Goal: Transaction & Acquisition: Subscribe to service/newsletter

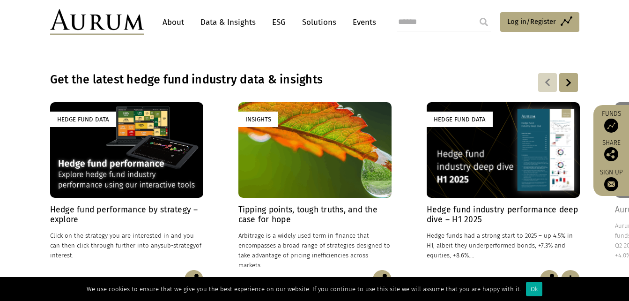
scroll to position [656, 0]
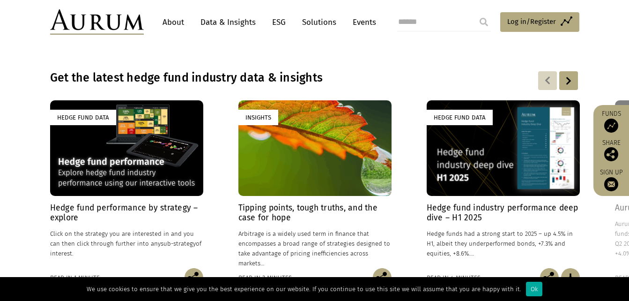
click at [138, 179] on div "Hedge Fund Data" at bounding box center [126, 148] width 153 height 96
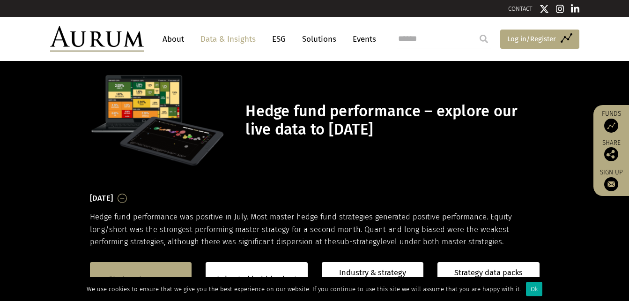
click at [511, 37] on span "Log in/Register" at bounding box center [531, 38] width 49 height 11
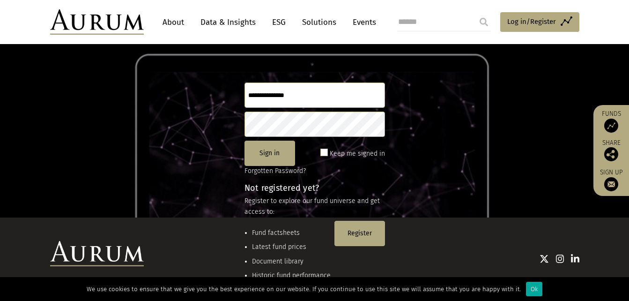
scroll to position [94, 0]
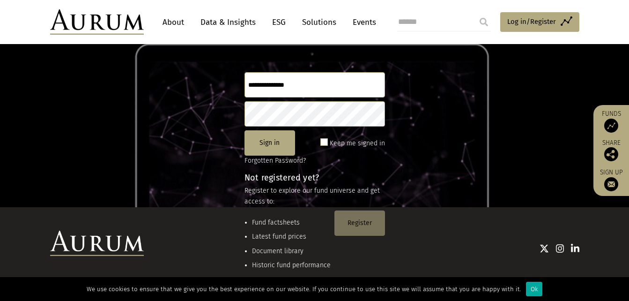
click at [356, 225] on button "Register" at bounding box center [360, 222] width 51 height 25
